Goal: Find specific page/section: Find specific page/section

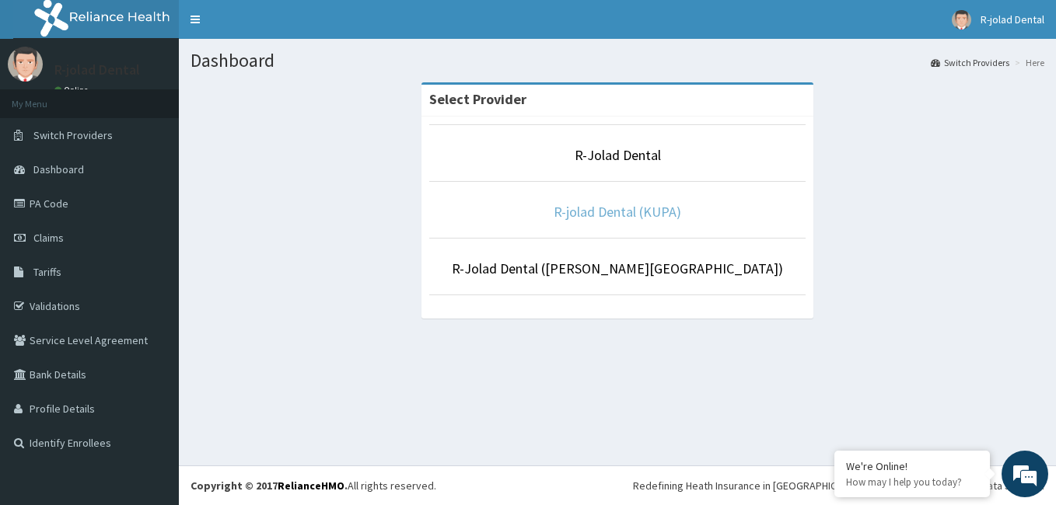
click at [619, 209] on link "R-jolad Dental (KUPA)" at bounding box center [616, 212] width 127 height 18
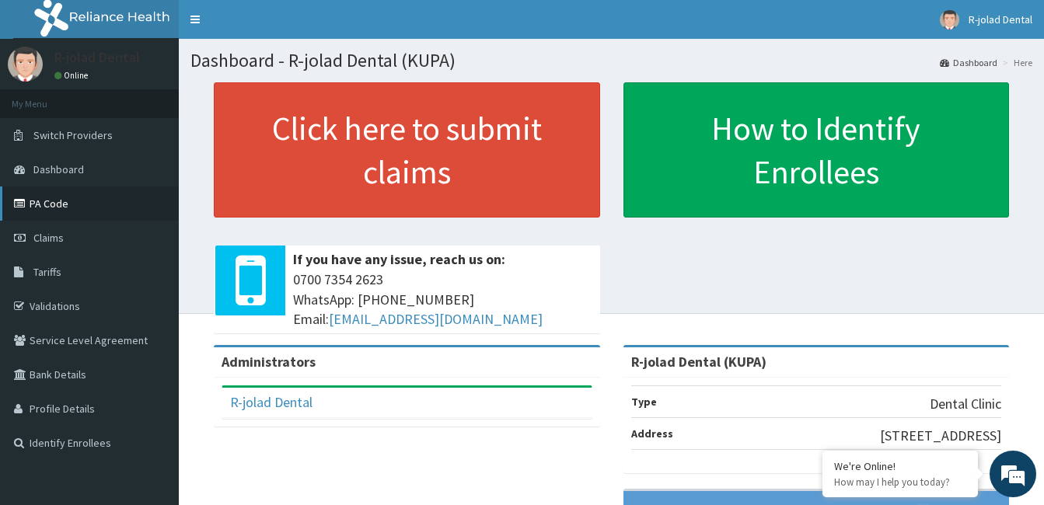
click at [54, 201] on link "PA Code" at bounding box center [89, 204] width 179 height 34
